Goal: Information Seeking & Learning: Learn about a topic

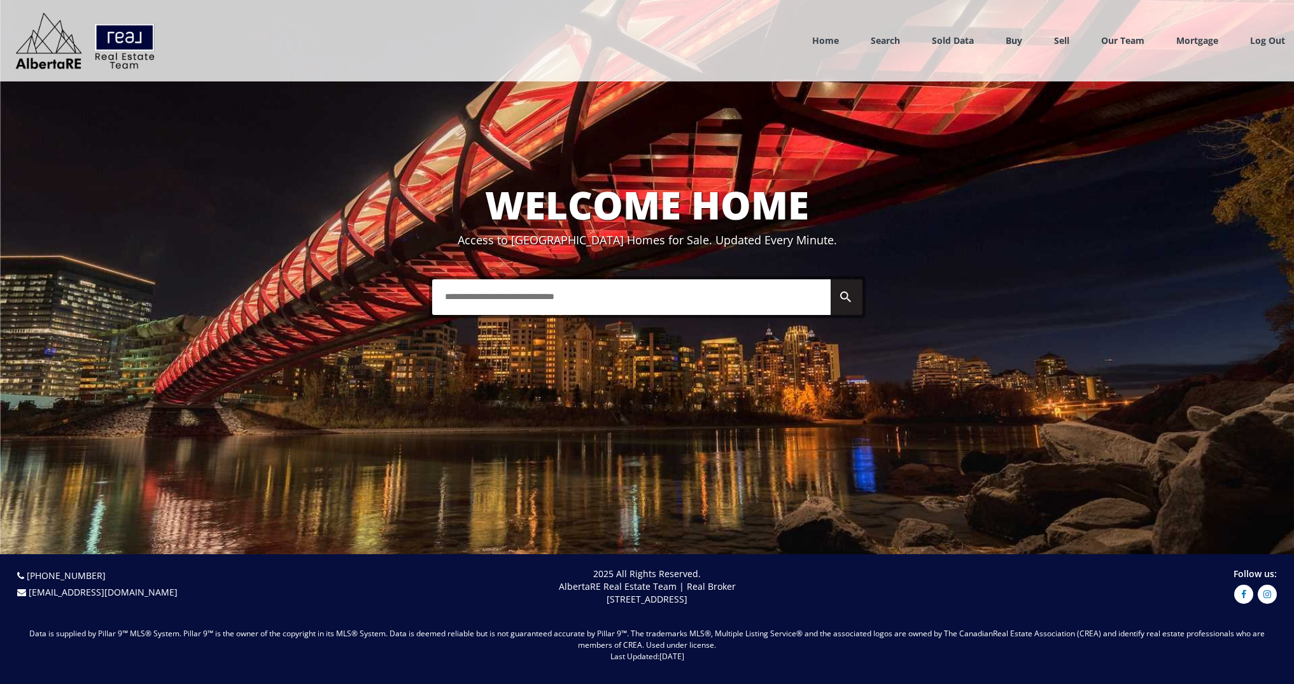
click at [941, 43] on link "Sold Data" at bounding box center [953, 40] width 42 height 12
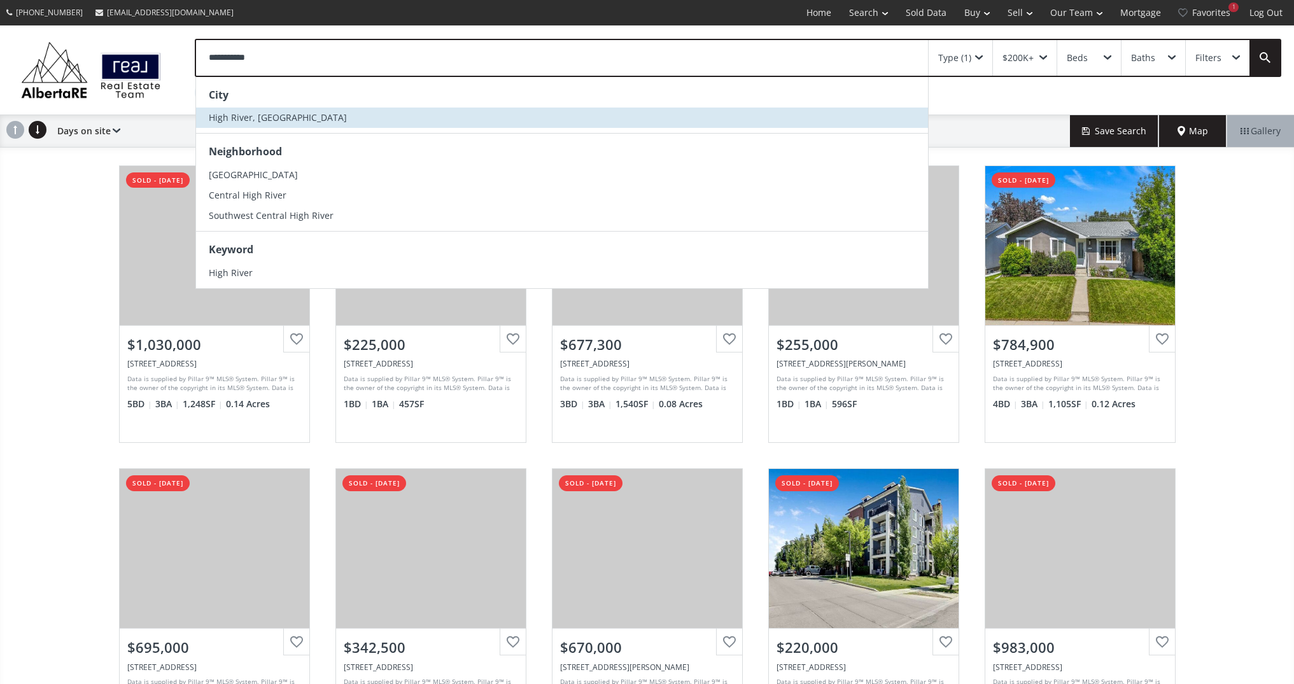
type input "**********"
click at [313, 118] on li "High River, [GEOGRAPHIC_DATA]" at bounding box center [562, 118] width 732 height 20
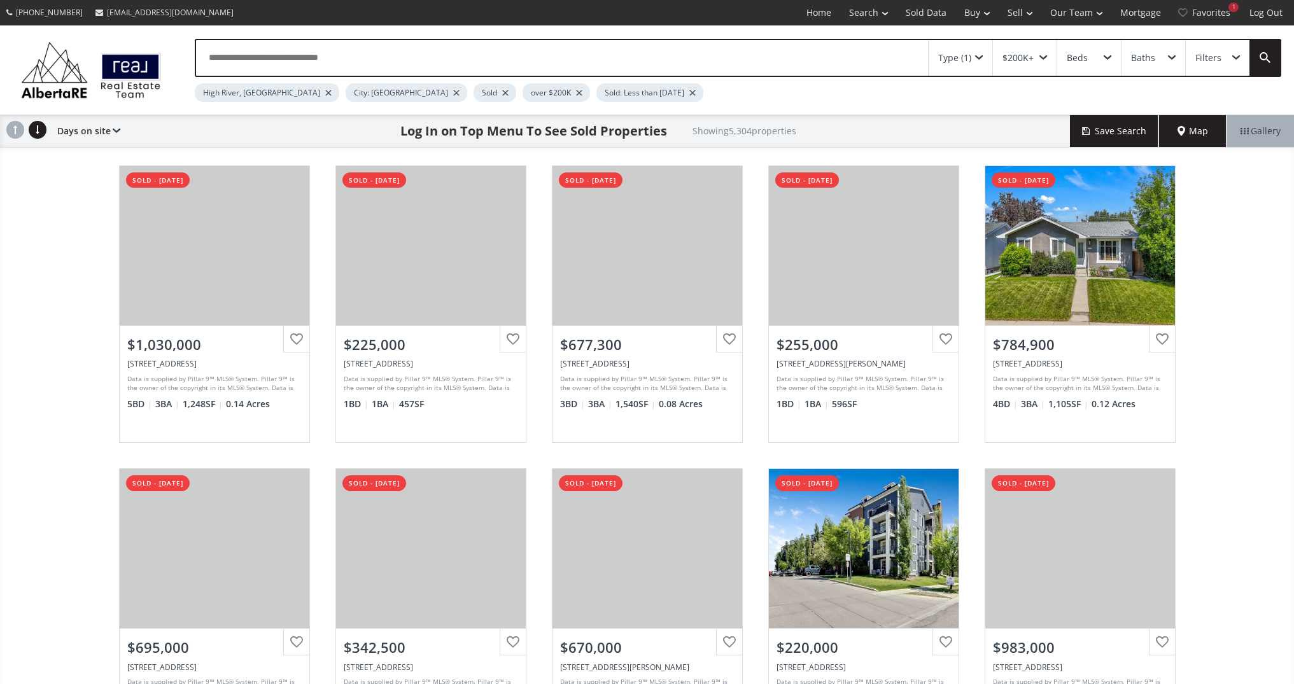
click at [453, 92] on div at bounding box center [456, 92] width 6 height 5
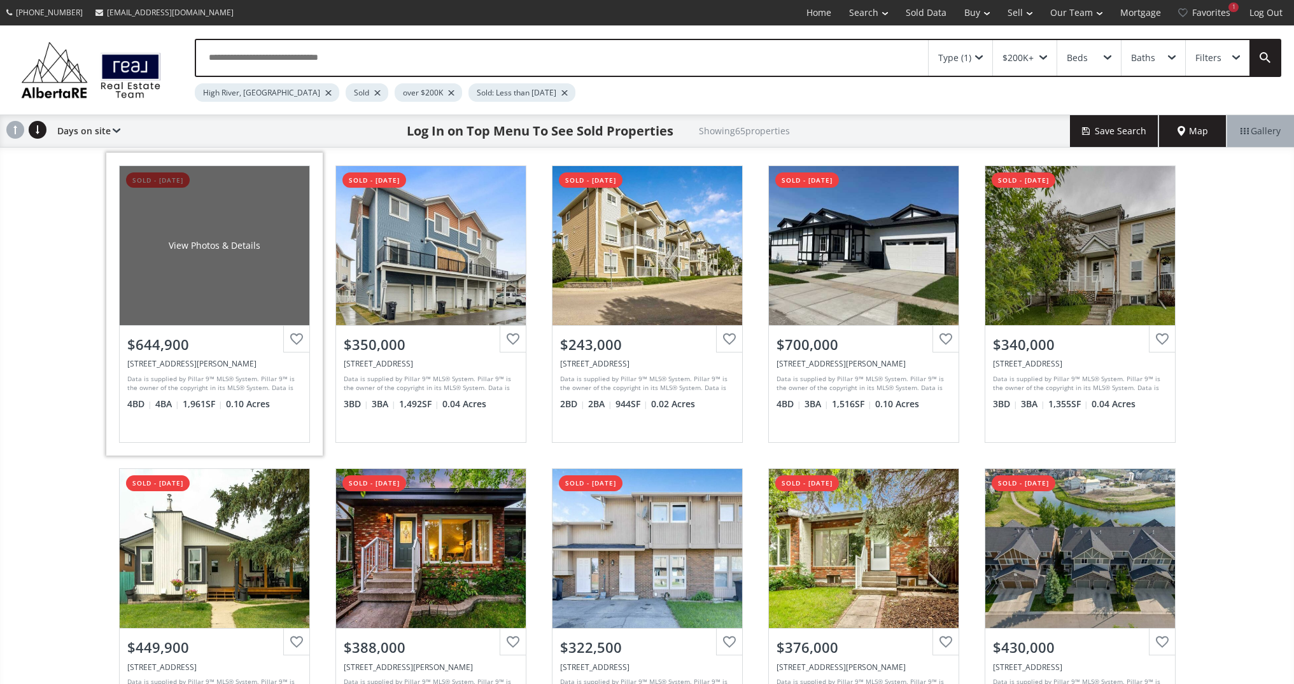
click at [189, 290] on div "View Photos & Details" at bounding box center [215, 245] width 190 height 159
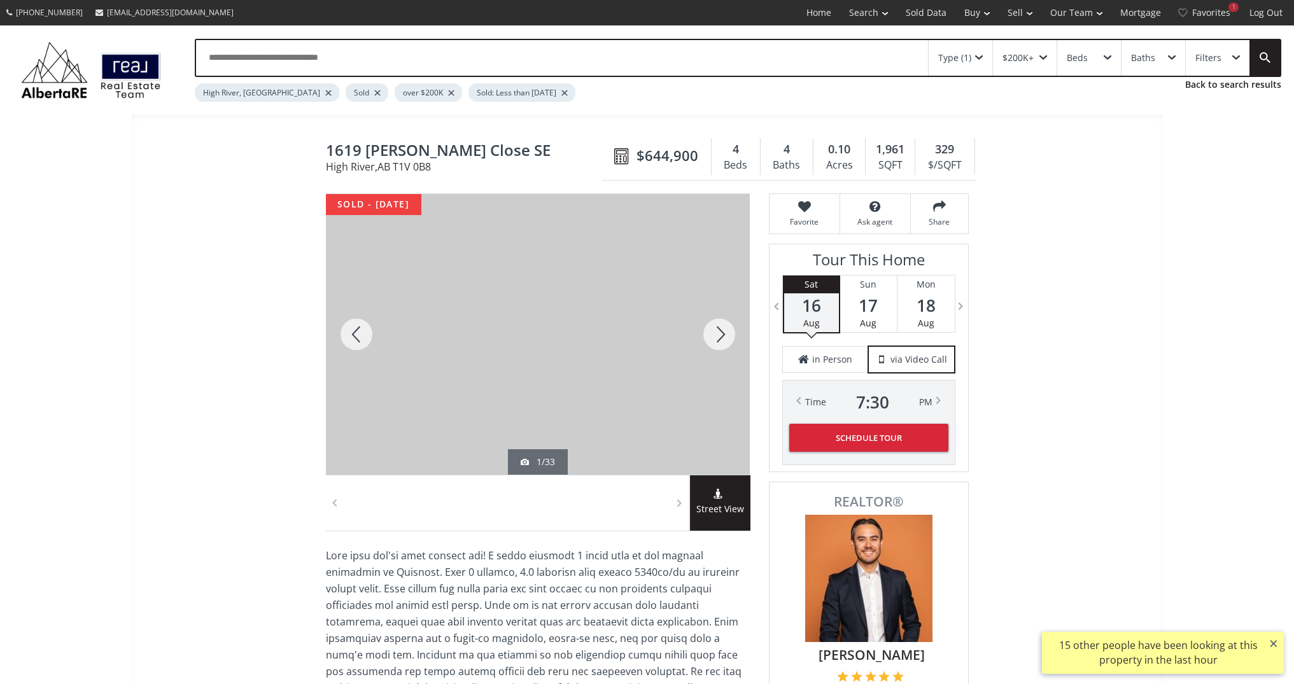
click at [719, 334] on div at bounding box center [719, 334] width 61 height 281
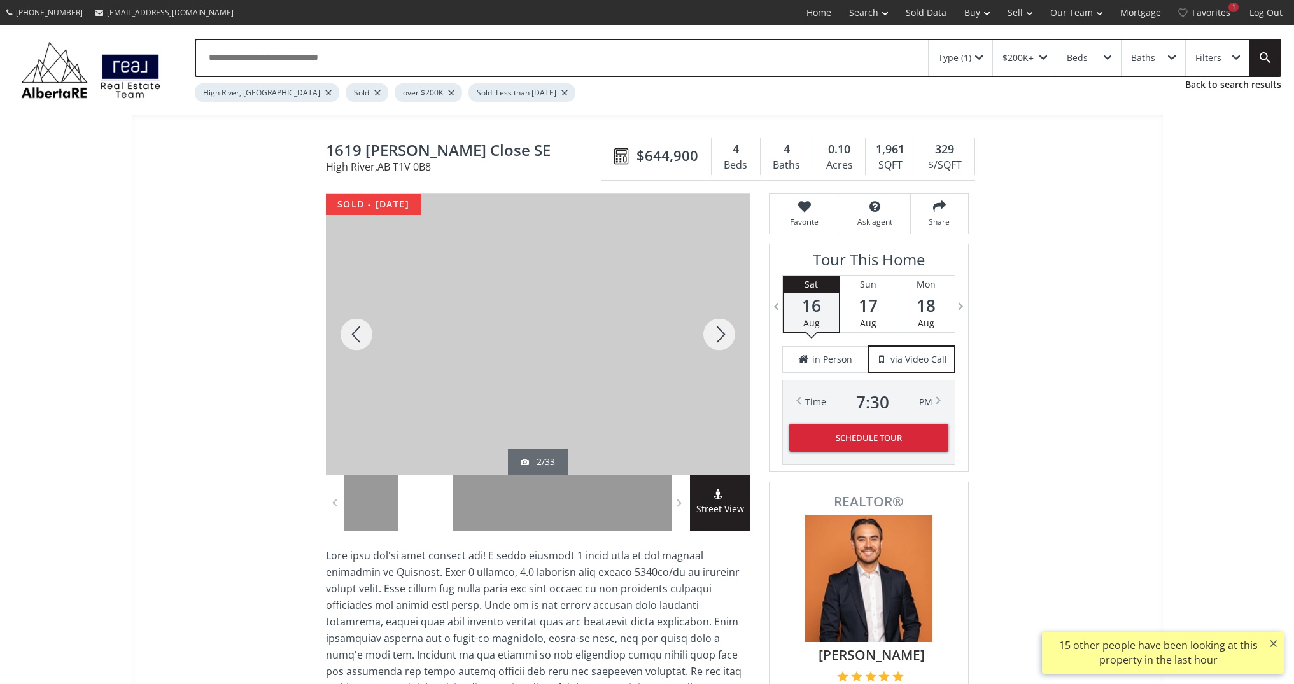
click at [719, 334] on div at bounding box center [719, 334] width 61 height 281
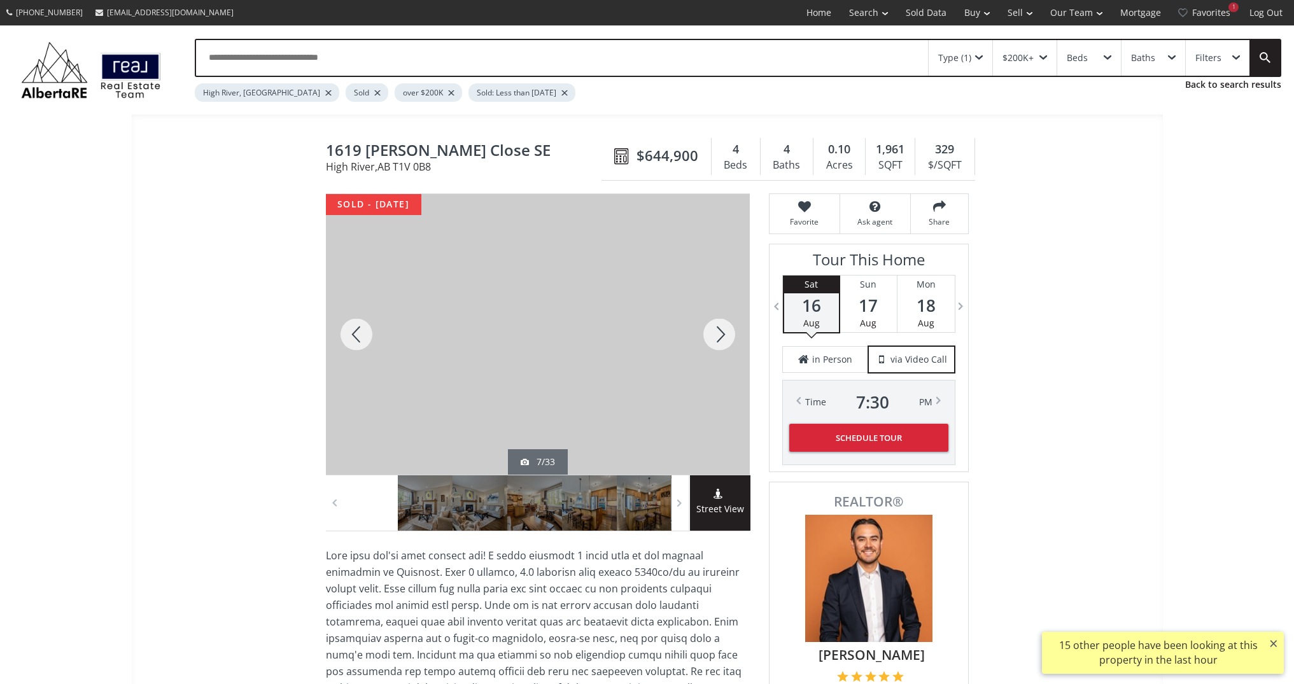
click at [719, 334] on div at bounding box center [719, 334] width 61 height 281
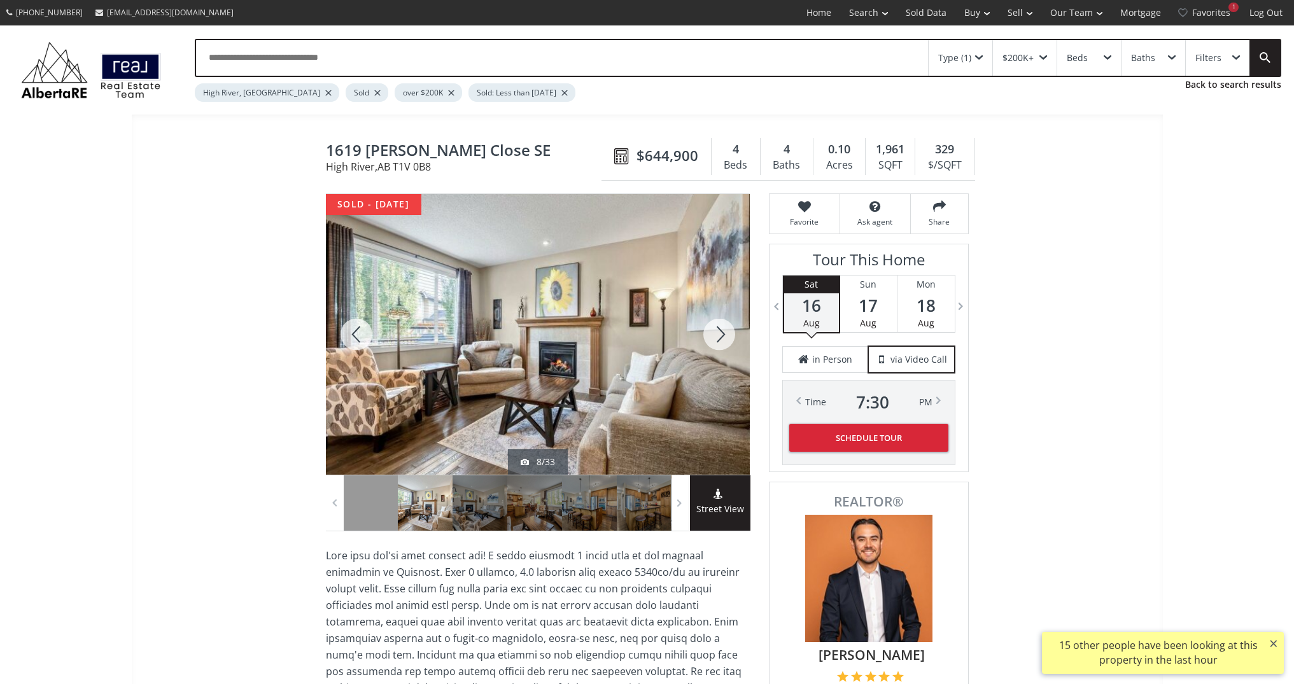
click at [719, 334] on div at bounding box center [719, 334] width 61 height 281
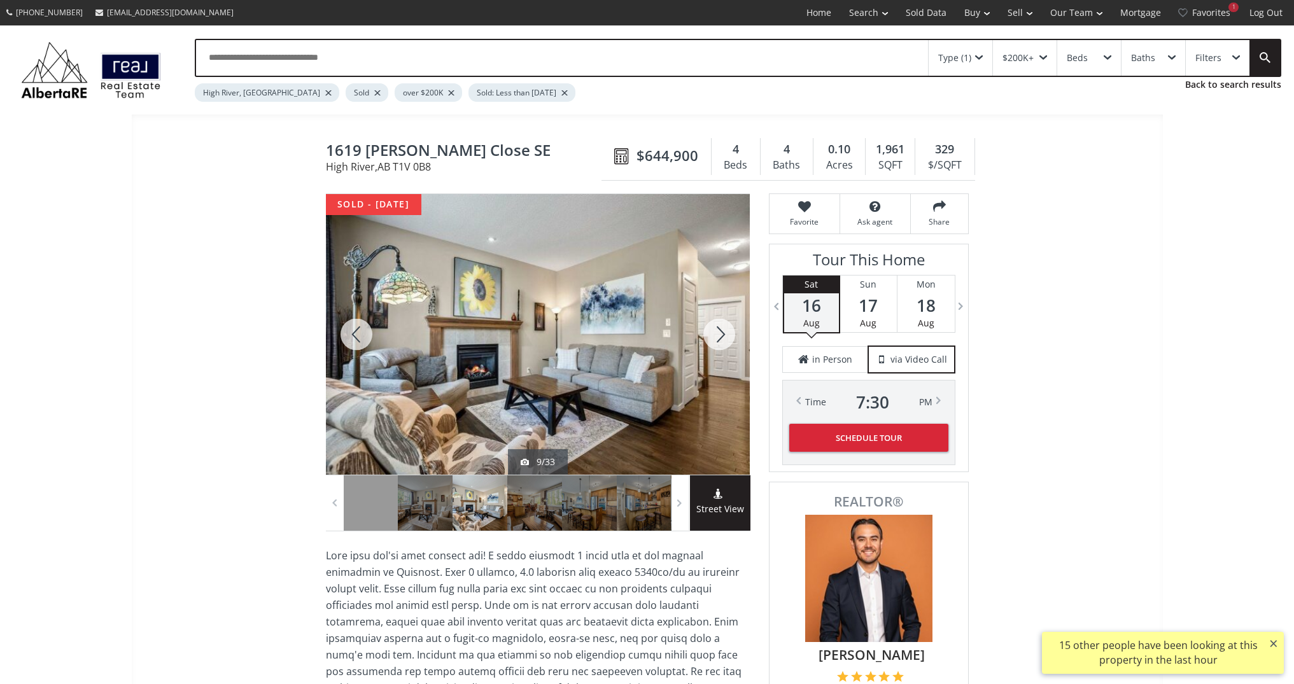
click at [719, 334] on div at bounding box center [719, 334] width 61 height 281
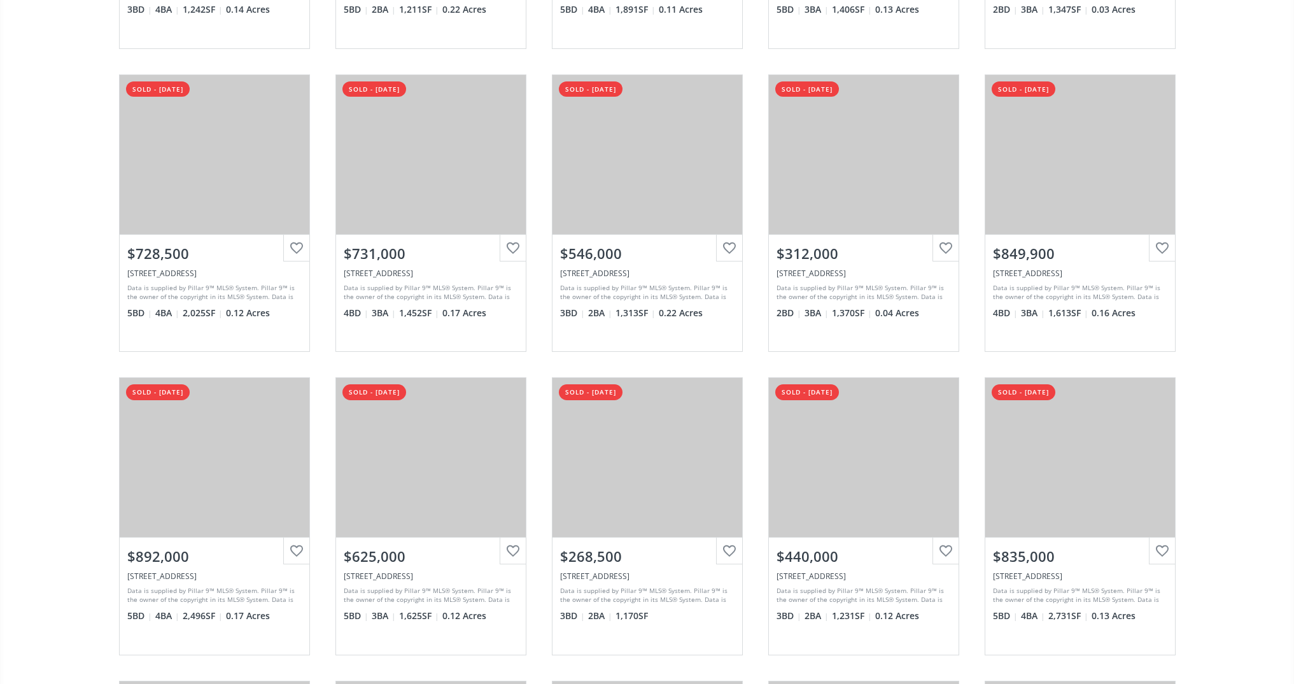
scroll to position [1010, 0]
